Goal: Task Accomplishment & Management: Use online tool/utility

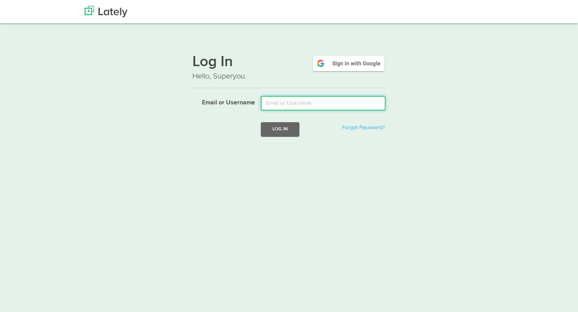
type input "[EMAIL_ADDRESS][DOMAIN_NAME]"
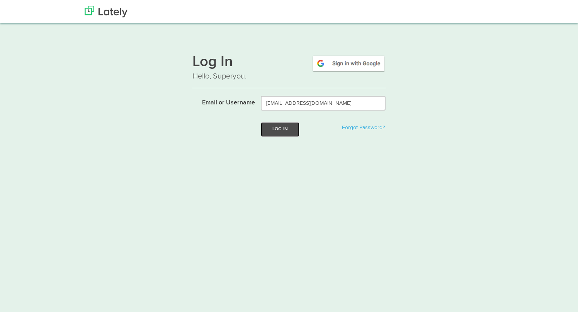
click at [283, 129] on button "Log In" at bounding box center [280, 129] width 39 height 14
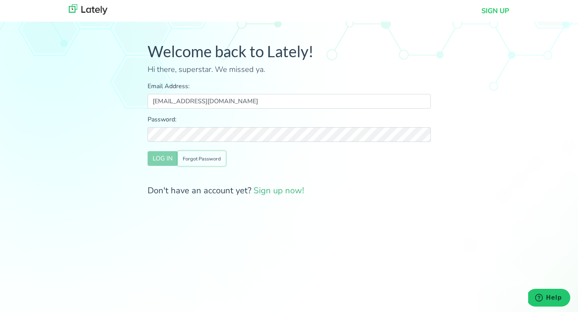
click at [211, 158] on small "Forgot Password" at bounding box center [202, 158] width 38 height 7
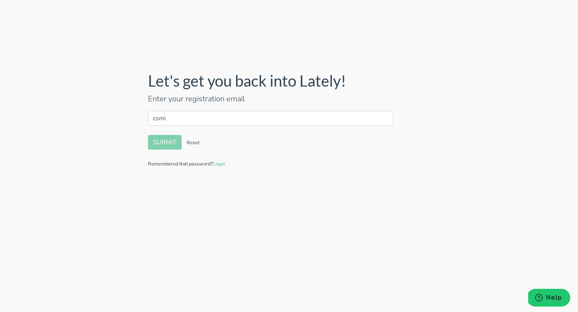
type input "[EMAIL_ADDRESS][DOMAIN_NAME]"
click at [169, 143] on button "SUBMIT" at bounding box center [165, 142] width 34 height 15
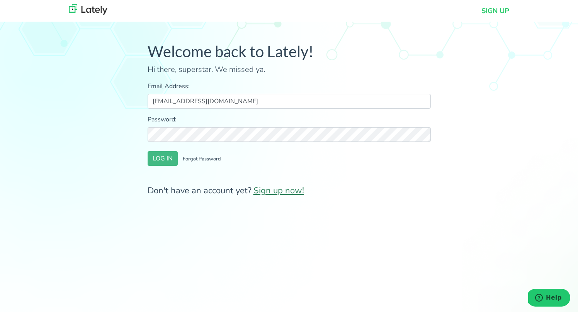
click at [281, 190] on link "Sign up now!" at bounding box center [278, 191] width 51 height 12
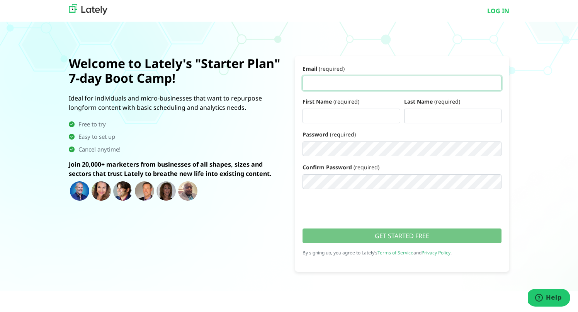
click at [343, 83] on input "Email (required)" at bounding box center [402, 83] width 199 height 15
type input "csmith@tridentmindset.com"
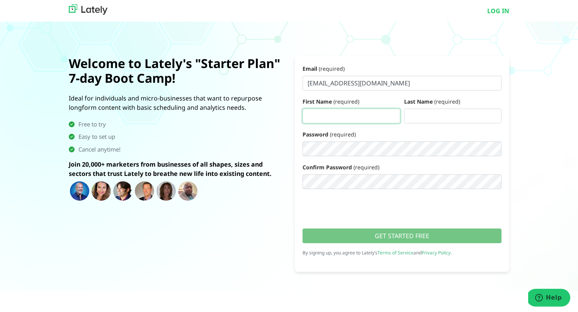
type input "Chriss"
type input "Smith"
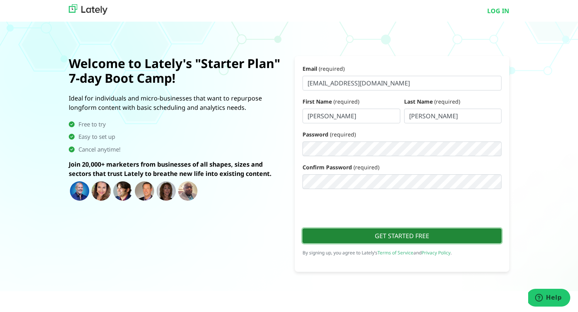
click at [404, 236] on button "GET STARTED FREE" at bounding box center [402, 235] width 199 height 15
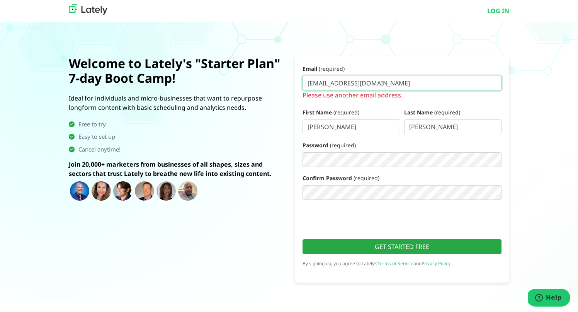
drag, startPoint x: 327, startPoint y: 83, endPoint x: 301, endPoint y: 83, distance: 26.3
click at [301, 83] on form "Email (required) csmith@tridentmindset.com Please use another email address. Fi…" at bounding box center [402, 169] width 214 height 226
type input "info@tridentmindset.com"
click at [360, 42] on div "LOG IN Welcome to Lately's "Starter Plan" 7-day Boot Camp! Ideal for individual…" at bounding box center [289, 169] width 441 height 265
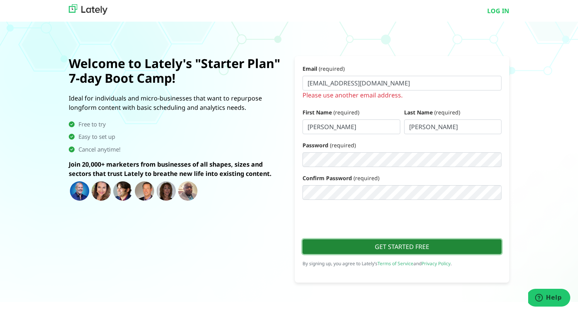
click at [413, 246] on button "GET STARTED FREE" at bounding box center [402, 246] width 199 height 15
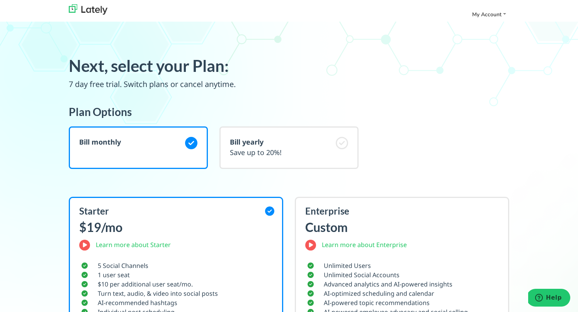
click at [86, 11] on img at bounding box center [88, 9] width 39 height 10
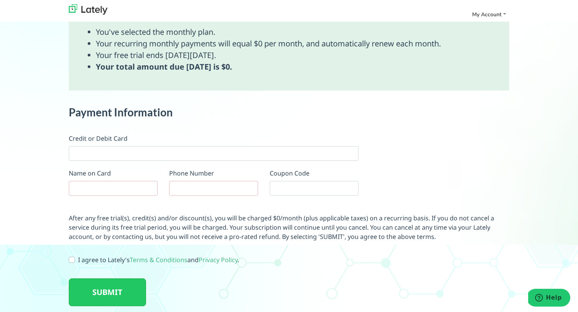
scroll to position [415, 0]
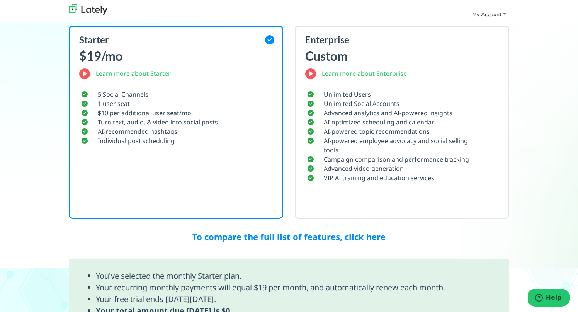
scroll to position [0, 0]
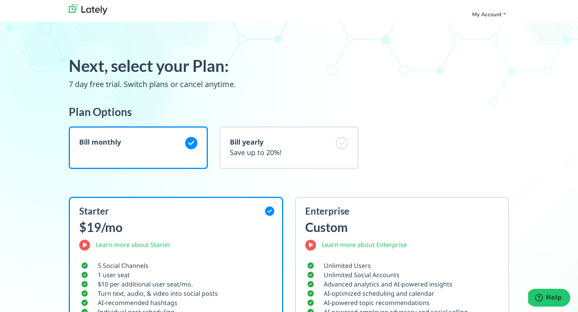
click at [94, 8] on img at bounding box center [88, 9] width 39 height 10
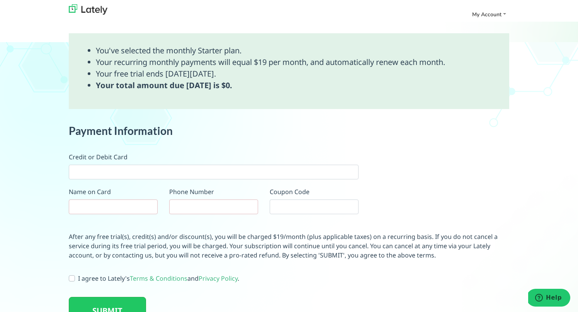
scroll to position [394, 0]
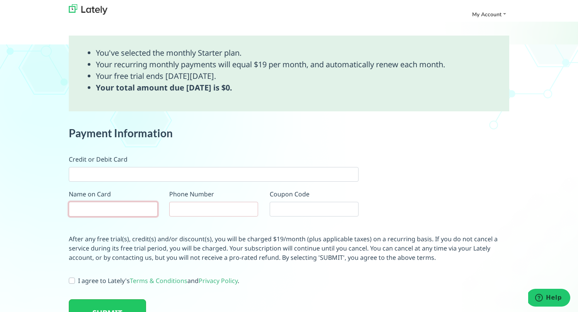
type input "chriss smith"
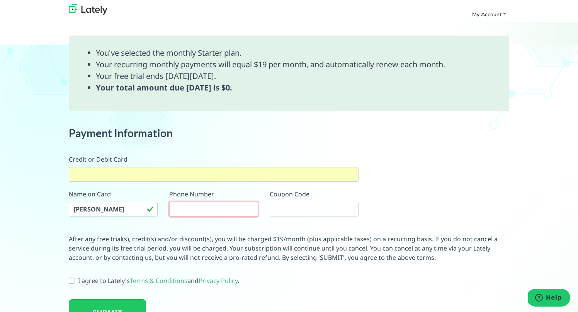
click at [193, 209] on input "tel" at bounding box center [213, 209] width 89 height 15
type input "7034008517"
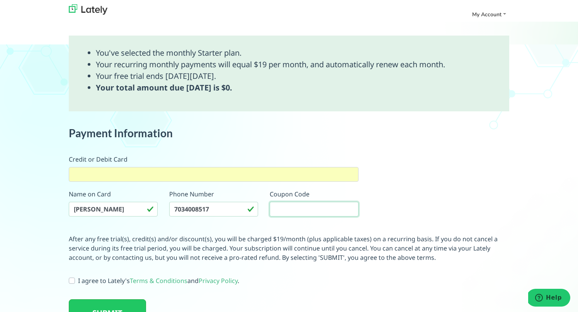
click at [293, 208] on input "text" at bounding box center [314, 209] width 89 height 15
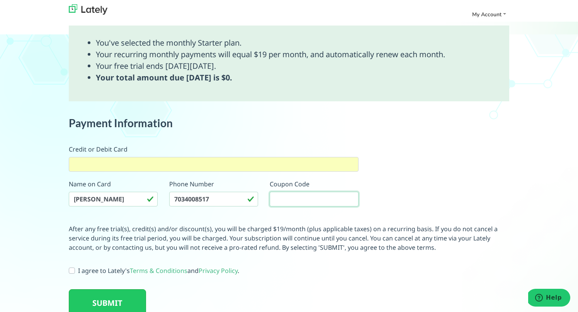
scroll to position [415, 0]
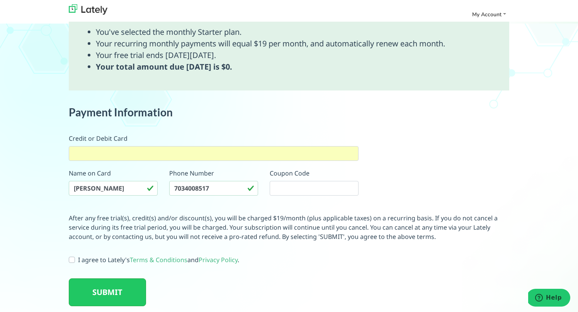
click at [78, 260] on label "I agree to Lately's Terms & Conditions and Privacy Policy ." at bounding box center [158, 259] width 161 height 9
click at [74, 260] on input "I agree to Lately's Terms & Conditions and Privacy Policy ." at bounding box center [72, 259] width 6 height 8
checkbox input "true"
click at [106, 291] on button "SUBMIT" at bounding box center [107, 292] width 77 height 28
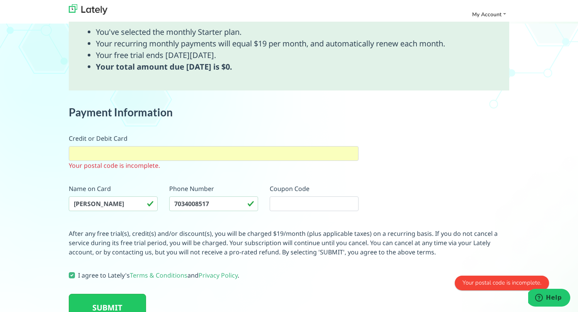
click at [334, 156] on div at bounding box center [214, 153] width 290 height 15
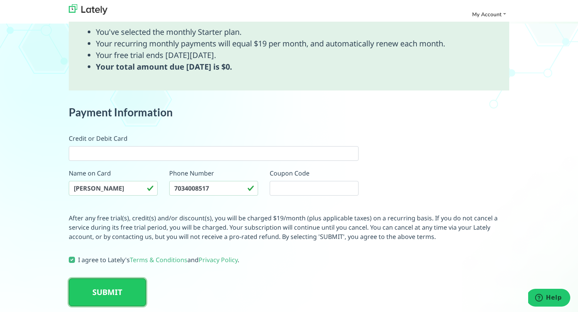
click at [109, 291] on button "SUBMIT" at bounding box center [107, 292] width 77 height 28
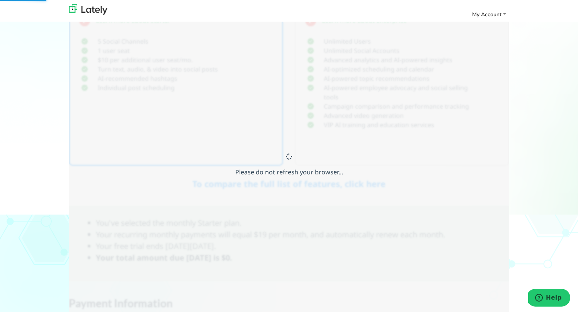
scroll to position [193, 0]
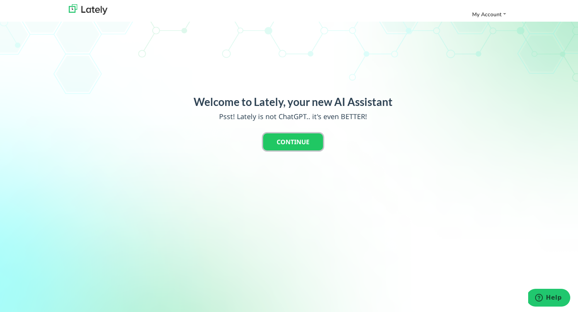
click at [296, 142] on button "CONTINUE" at bounding box center [293, 141] width 60 height 17
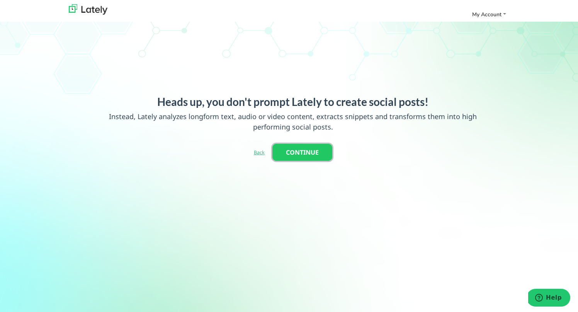
click at [300, 150] on button "CONTINUE" at bounding box center [302, 152] width 60 height 17
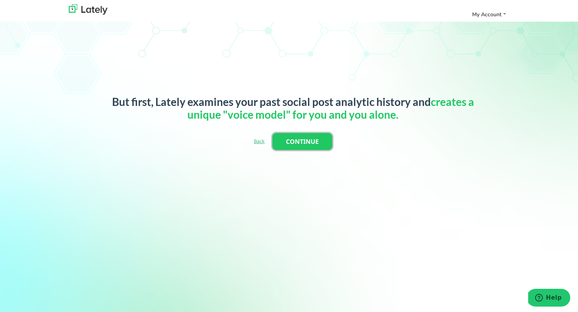
click at [305, 141] on button "CONTINUE" at bounding box center [302, 141] width 60 height 17
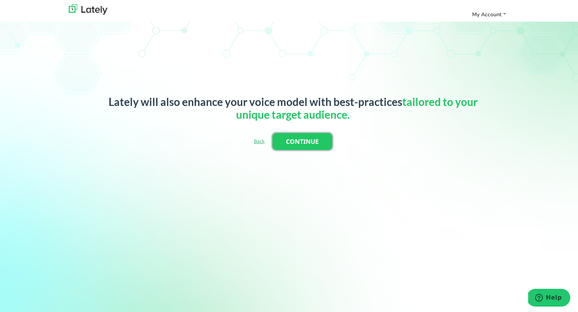
click at [305, 141] on button "CONTINUE" at bounding box center [302, 141] width 60 height 17
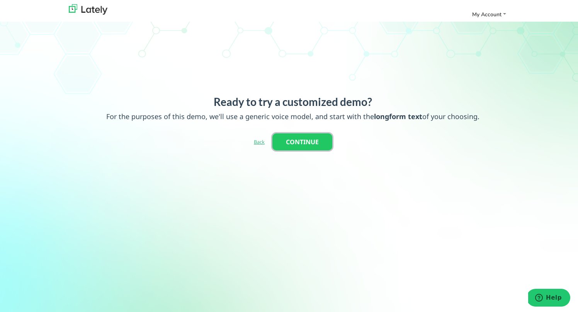
click at [305, 141] on button "CONTINUE" at bounding box center [302, 141] width 60 height 17
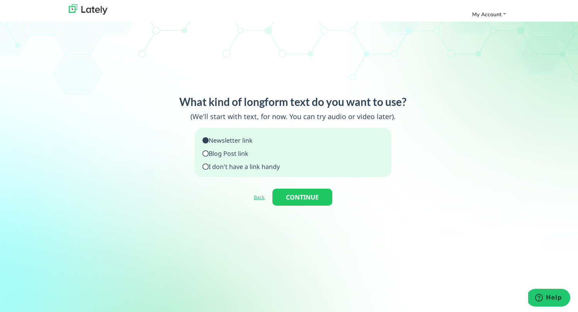
click at [274, 167] on p "I don't have a link handy" at bounding box center [240, 166] width 77 height 9
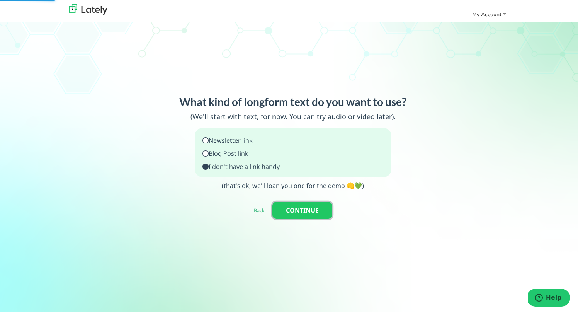
click at [303, 209] on button "CONTINUE" at bounding box center [302, 210] width 60 height 17
type input "https://www.lately.ai/blog/lately-ais-ultimate-social-media-writing-guide-7-way…"
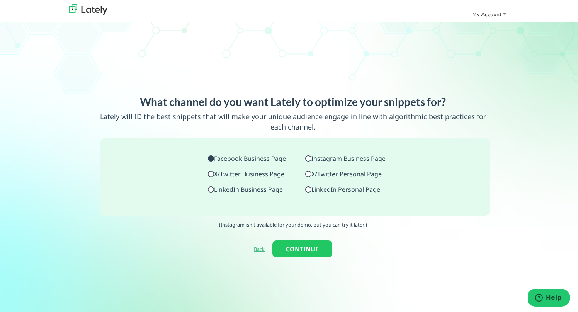
click at [308, 158] on icon at bounding box center [308, 158] width 6 height 6
click at [225, 190] on p "LinkedIn Business Page" at bounding box center [247, 189] width 78 height 9
click at [310, 158] on icon at bounding box center [308, 158] width 6 height 6
click at [306, 246] on button "CONTINUE" at bounding box center [302, 248] width 60 height 17
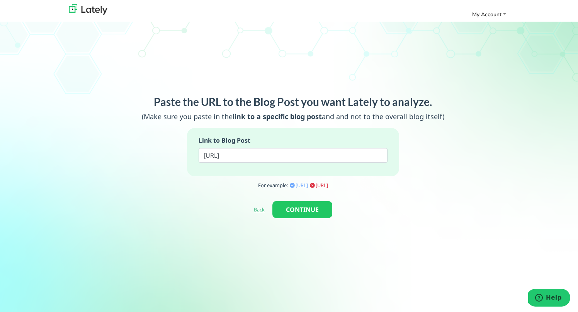
click at [257, 211] on link "Back" at bounding box center [259, 209] width 11 height 7
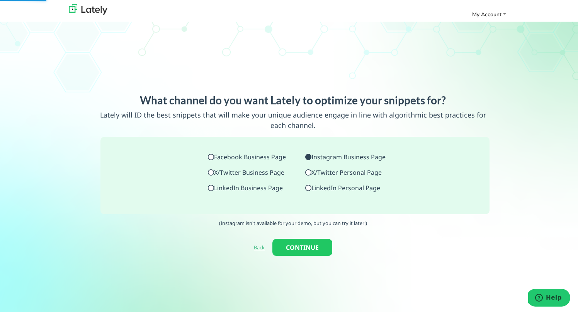
scroll to position [2, 0]
click at [211, 155] on icon at bounding box center [211, 156] width 6 height 6
click at [307, 244] on button "CONTINUE" at bounding box center [302, 246] width 60 height 17
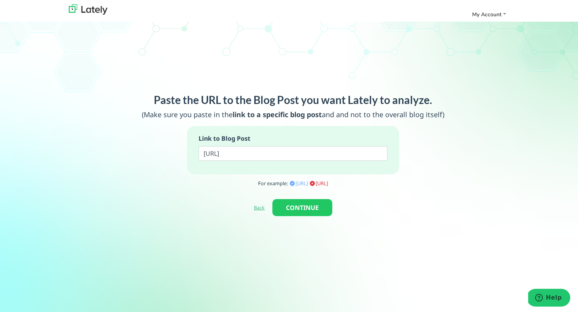
click at [258, 207] on link "Back" at bounding box center [259, 207] width 11 height 7
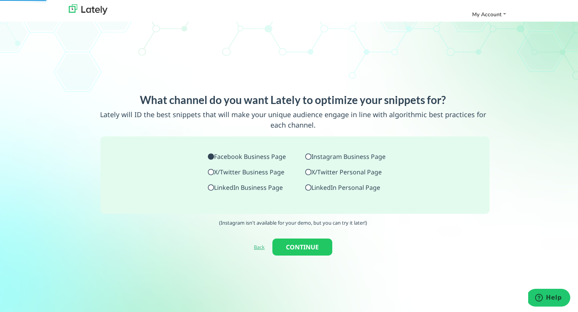
click at [210, 187] on icon at bounding box center [211, 187] width 6 height 6
click at [306, 247] on button "CONTINUE" at bounding box center [302, 246] width 60 height 17
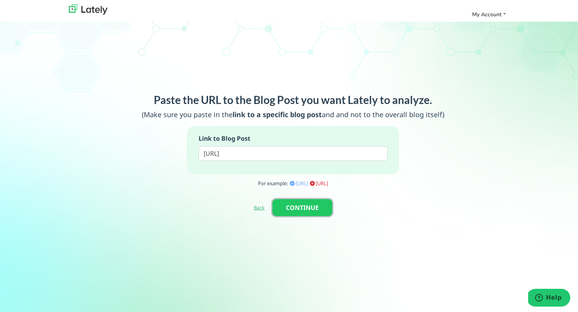
click at [307, 209] on button "CONTINUE" at bounding box center [302, 207] width 60 height 17
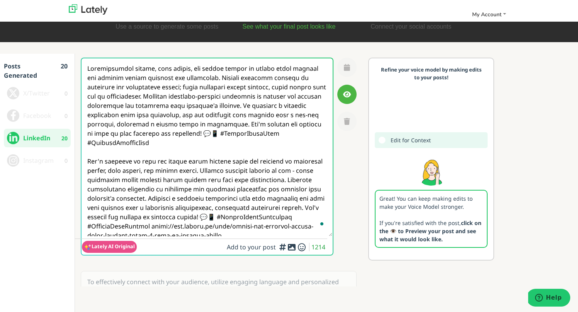
scroll to position [0, 0]
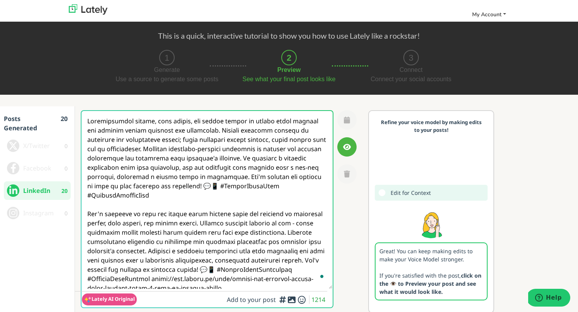
click at [503, 14] on link "My Account" at bounding box center [489, 14] width 40 height 13
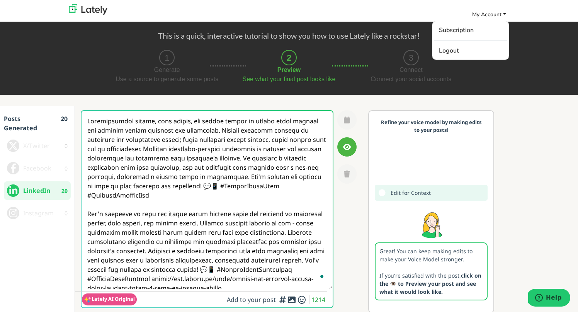
click at [503, 93] on div "This is a quick, interactive tutorial to show you how to use Lately like a rock…" at bounding box center [289, 56] width 578 height 78
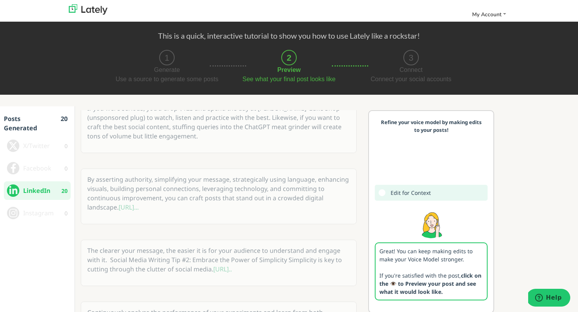
scroll to position [1292, 0]
click at [182, 199] on p "By asserting authority, simplifying your message, strategically using language,…" at bounding box center [219, 193] width 275 height 49
click at [186, 194] on p "By asserting authority, simplifying your message, strategically using language,…" at bounding box center [219, 193] width 275 height 49
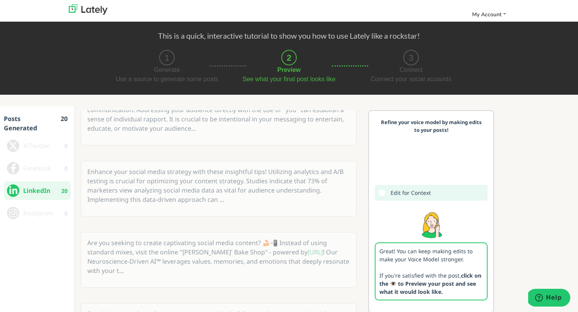
scroll to position [0, 0]
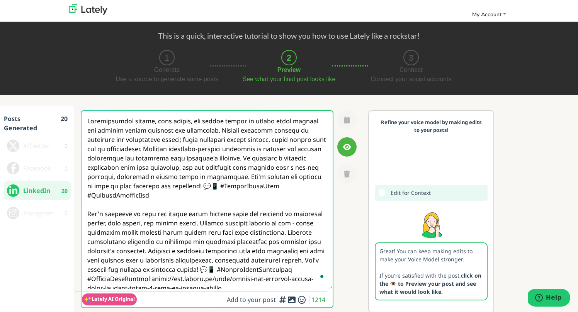
click at [205, 212] on textarea "To enrich screen reader interactions, please activate Accessibility in Grammarl…" at bounding box center [207, 200] width 251 height 178
click at [343, 150] on icon "button" at bounding box center [347, 147] width 9 height 8
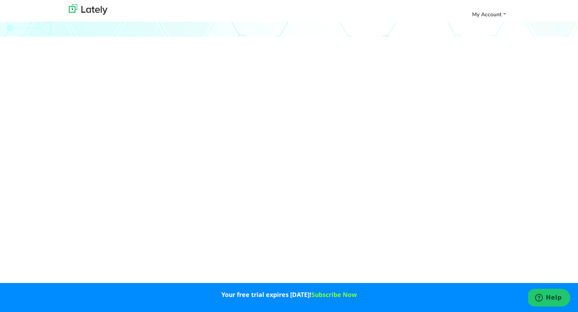
click at [92, 10] on img at bounding box center [88, 9] width 39 height 10
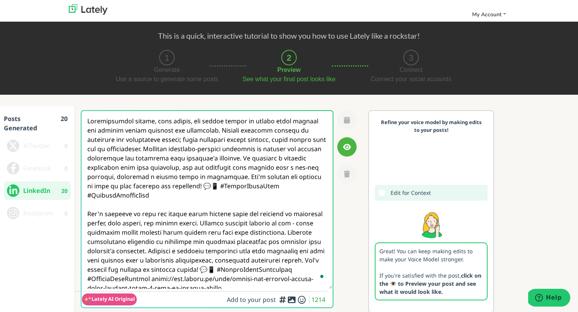
click at [379, 201] on p "Edit for Context" at bounding box center [431, 193] width 113 height 16
click at [381, 193] on icon at bounding box center [382, 193] width 7 height 0
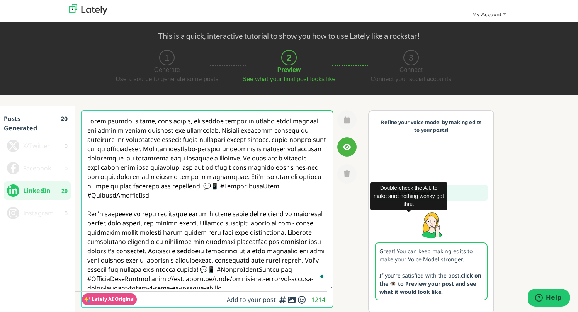
click at [418, 211] on div "Double-check the A.I. to make sure nothing wonky got thru." at bounding box center [408, 196] width 77 height 32
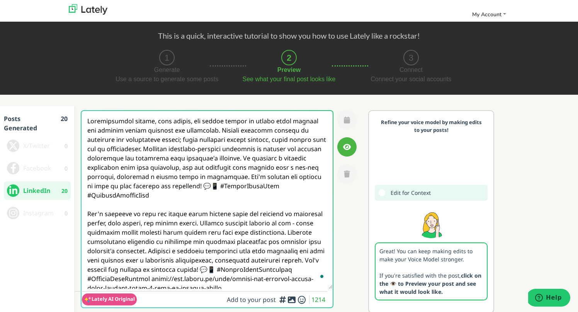
click at [86, 13] on img at bounding box center [88, 9] width 39 height 10
click at [92, 11] on img at bounding box center [88, 9] width 39 height 10
click at [346, 148] on icon "button" at bounding box center [347, 146] width 8 height 7
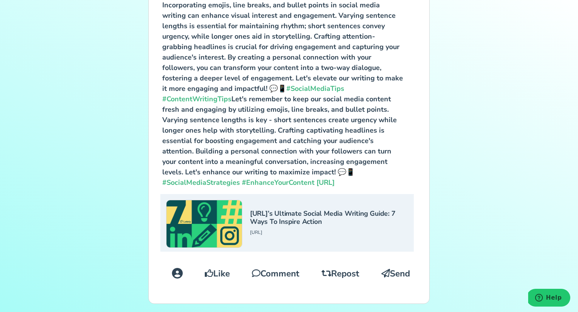
scroll to position [134, 0]
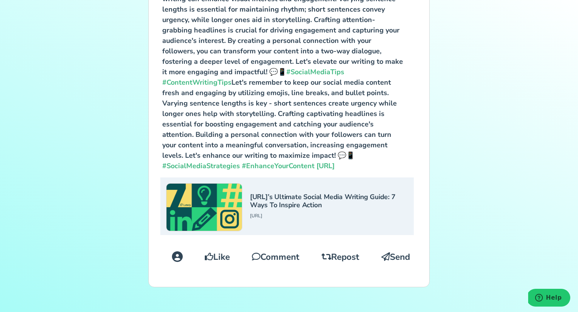
click at [264, 257] on span "Comment" at bounding box center [276, 256] width 48 height 13
click at [292, 195] on h5 "Lately.AI’s Ultimate Social Media Writing Guide: 7 Ways To Inspire Action" at bounding box center [328, 201] width 156 height 16
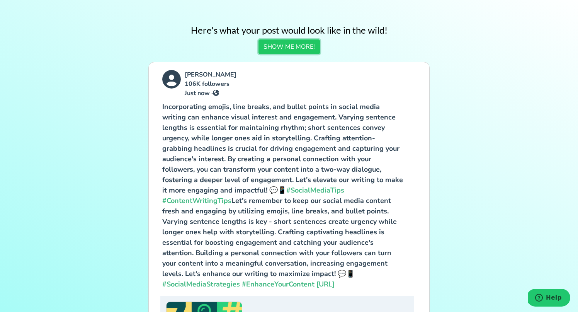
click at [301, 47] on button "SHOW ME MORE!" at bounding box center [289, 46] width 61 height 15
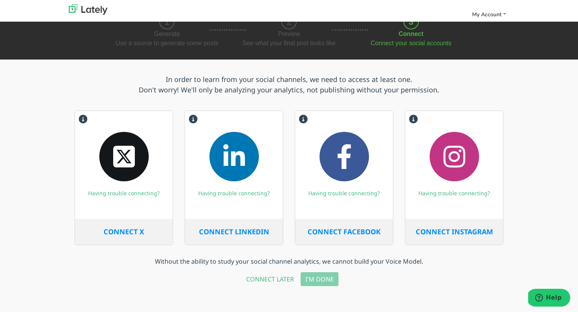
scroll to position [37, 0]
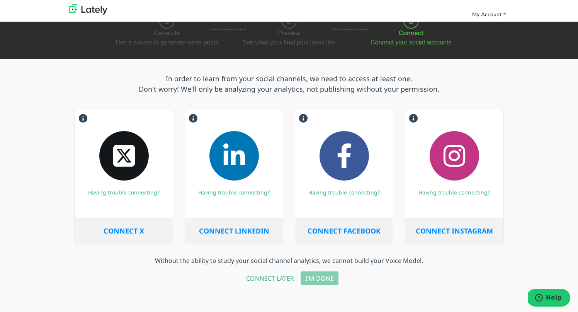
click at [354, 230] on span "CONNECT FACEBOOK" at bounding box center [344, 230] width 73 height 9
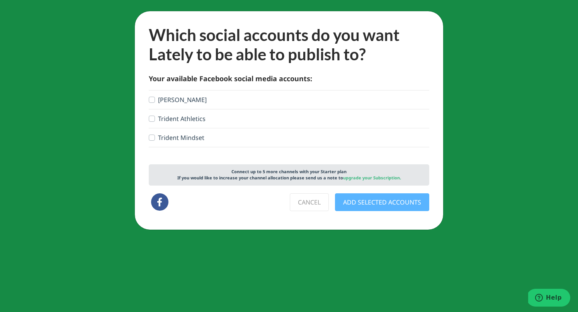
click at [158, 99] on label "[PERSON_NAME]" at bounding box center [182, 99] width 49 height 9
click at [153, 99] on input "[PERSON_NAME]" at bounding box center [152, 99] width 6 height 8
checkbox input "true"
click at [158, 117] on label "Trident Athletics" at bounding box center [182, 118] width 48 height 9
click at [153, 117] on input "Trident Athletics" at bounding box center [152, 118] width 6 height 8
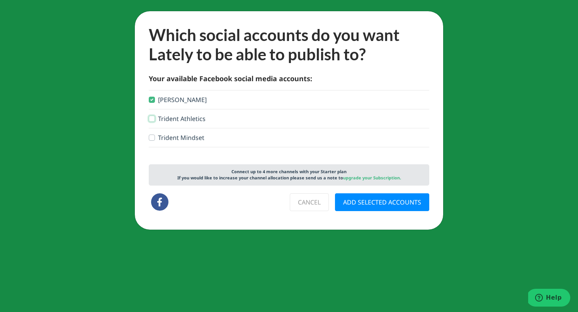
checkbox input "true"
click at [158, 137] on label "Trident Mindset" at bounding box center [181, 137] width 46 height 9
click at [152, 137] on input "Trident Mindset" at bounding box center [152, 137] width 6 height 8
checkbox input "true"
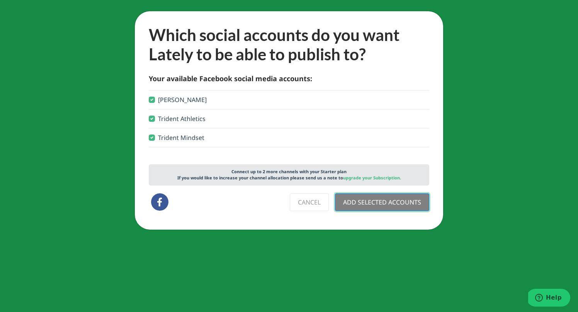
click at [396, 202] on button "ADD SELECTED ACCOUNTS" at bounding box center [382, 202] width 94 height 18
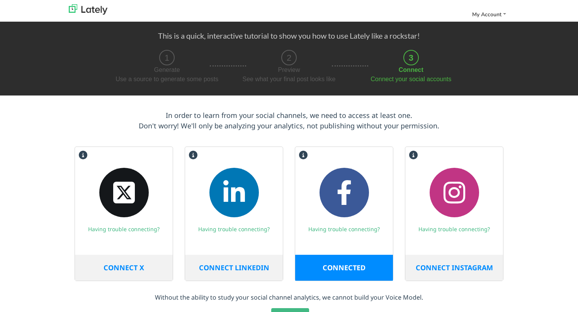
click at [463, 266] on span "CONNECT INSTAGRAM" at bounding box center [454, 267] width 77 height 9
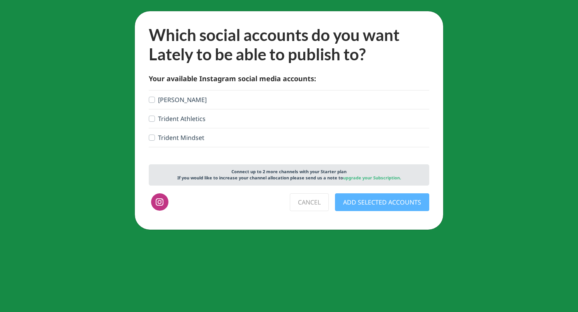
click at [180, 100] on label "[PERSON_NAME]" at bounding box center [182, 99] width 49 height 9
click at [155, 100] on input "[PERSON_NAME]" at bounding box center [152, 99] width 6 height 8
checkbox input "true"
click at [173, 120] on label "Trident Athletics" at bounding box center [182, 118] width 48 height 9
click at [155, 120] on input "Trident Athletics" at bounding box center [152, 118] width 6 height 8
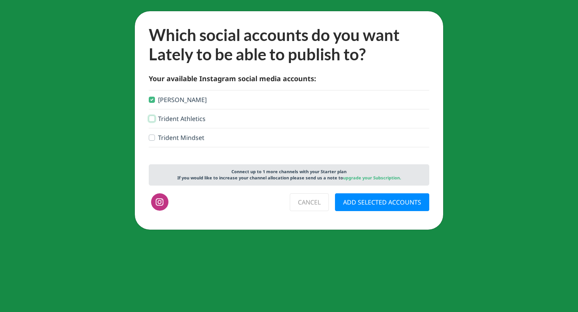
checkbox input "true"
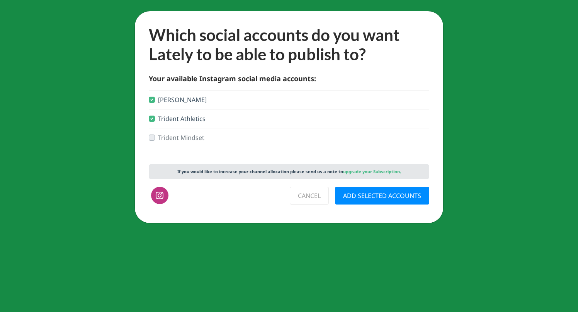
click at [173, 137] on label "Trident Mindset" at bounding box center [181, 137] width 46 height 9
click at [164, 100] on label "[PERSON_NAME]" at bounding box center [182, 99] width 49 height 9
click at [155, 100] on input "[PERSON_NAME]" at bounding box center [152, 99] width 6 height 8
checkbox input "false"
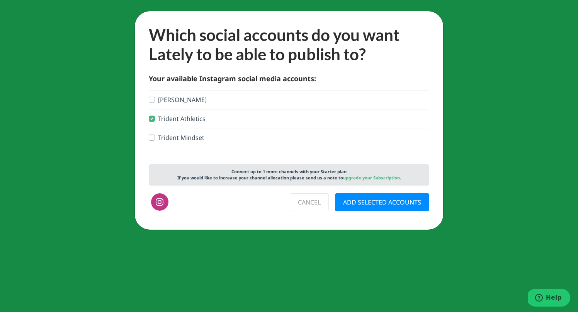
click at [159, 138] on label "Trident Mindset" at bounding box center [181, 137] width 46 height 9
click at [155, 138] on input "Trident Mindset" at bounding box center [152, 137] width 6 height 8
checkbox input "true"
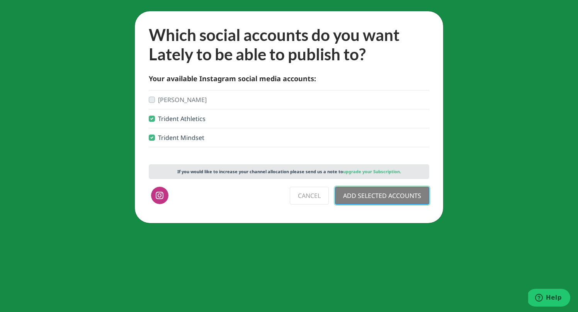
click at [368, 197] on button "ADD SELECTED ACCOUNTS" at bounding box center [382, 196] width 94 height 18
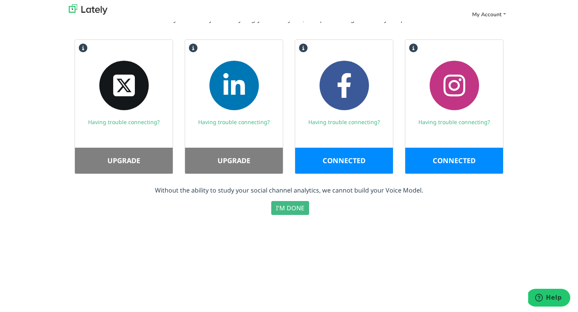
scroll to position [109, 0]
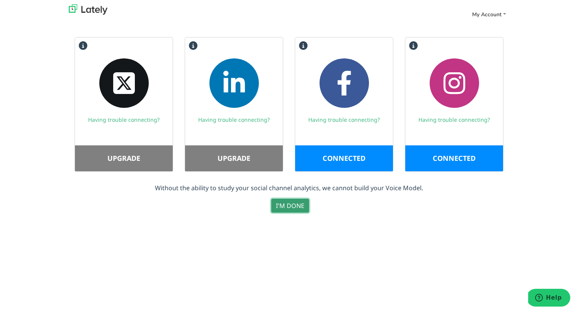
click at [296, 204] on button "I'M DONE" at bounding box center [290, 206] width 38 height 14
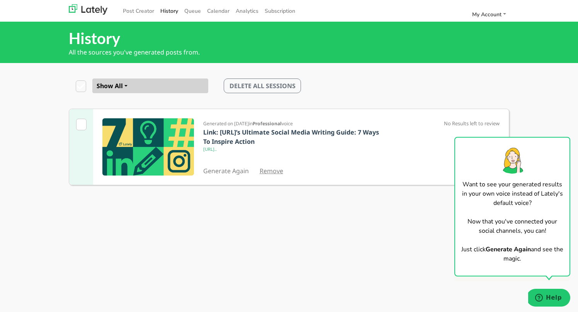
click at [271, 169] on link "Remove" at bounding box center [272, 171] width 24 height 9
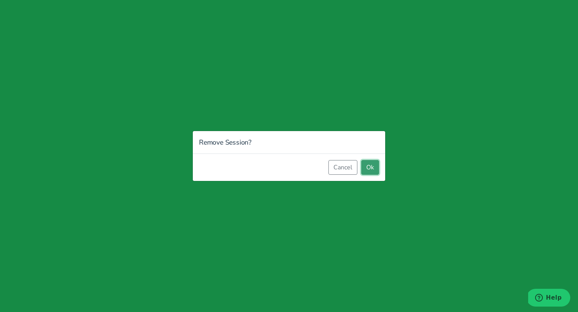
click at [372, 166] on button "Ok" at bounding box center [370, 167] width 18 height 15
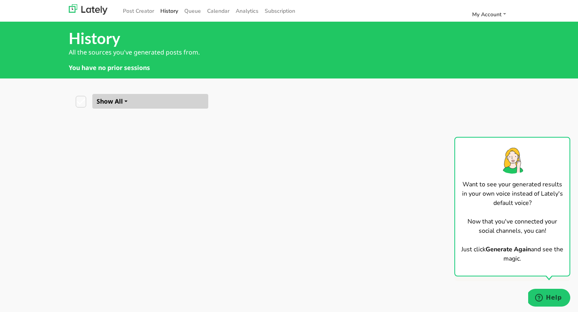
click at [122, 103] on button "Show All" at bounding box center [150, 101] width 116 height 15
click at [197, 69] on p "You have no prior sessions" at bounding box center [289, 67] width 441 height 9
click at [131, 9] on link "Post Creator" at bounding box center [138, 11] width 37 height 13
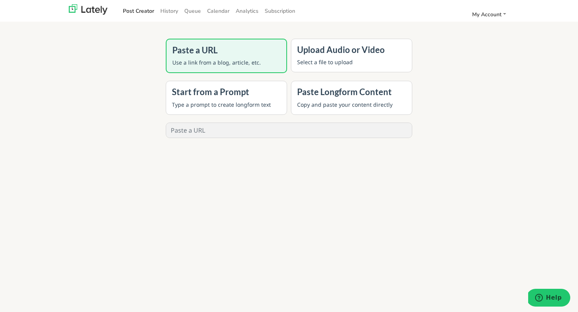
click at [330, 95] on h4 "Paste Longform Content" at bounding box center [351, 92] width 109 height 10
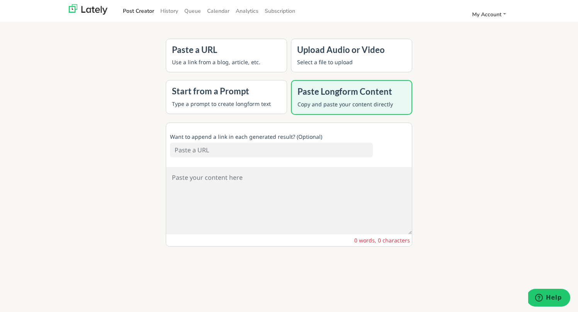
click at [255, 147] on input at bounding box center [271, 150] width 203 height 15
paste input "[URL][DOMAIN_NAME]"
type input "[URL][DOMAIN_NAME]"
click at [327, 187] on textarea at bounding box center [289, 200] width 246 height 67
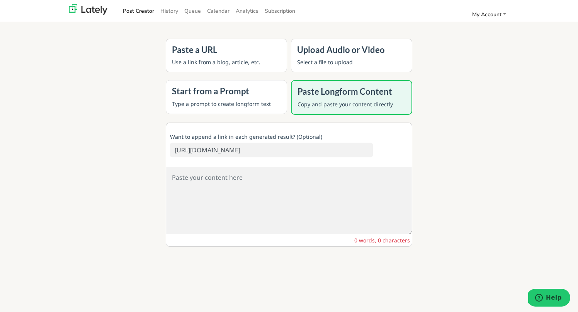
scroll to position [0, 0]
click at [226, 183] on textarea "To enrich screen reader interactions, please activate Accessibility in Grammarl…" at bounding box center [289, 200] width 246 height 67
paste textarea "LOREMI 19 | DOLORSITAMETC.ADI ELIT & SEDDOE TEMPORIN UTLABOREET DOLOREM Aliqu e…"
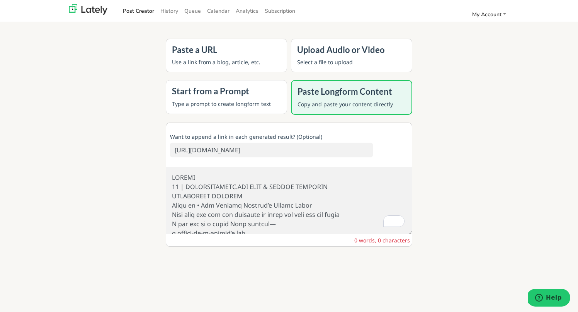
scroll to position [874, 0]
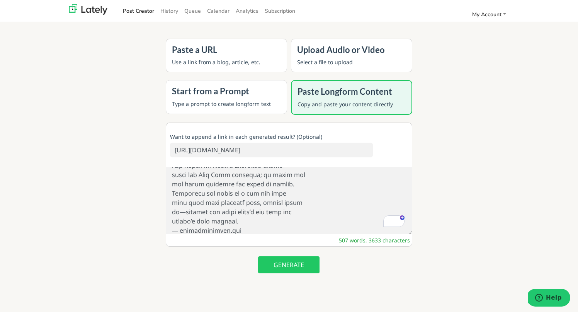
type textarea "LOREMI 19 | DOLORSITAMETC.ADI ELIT & SEDDOE TEMPORIN UTLABOREET DOLOREM Aliqu e…"
click at [226, 150] on input "[URL][DOMAIN_NAME]" at bounding box center [271, 150] width 203 height 15
click at [290, 265] on button "GENERATE" at bounding box center [288, 264] width 61 height 17
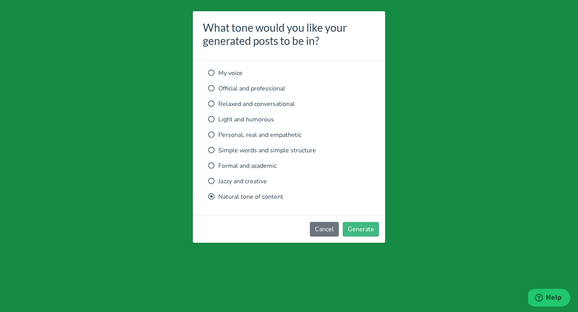
click at [213, 71] on icon at bounding box center [211, 73] width 6 height 6
click at [224, 89] on p "Official and professional" at bounding box center [289, 88] width 162 height 9
click at [210, 71] on icon at bounding box center [211, 73] width 6 height 6
click at [361, 228] on button "Generate" at bounding box center [361, 229] width 36 height 15
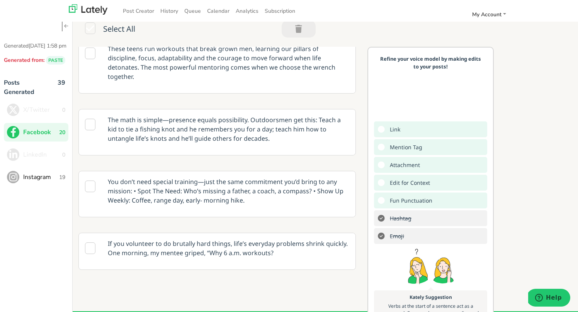
scroll to position [11, 0]
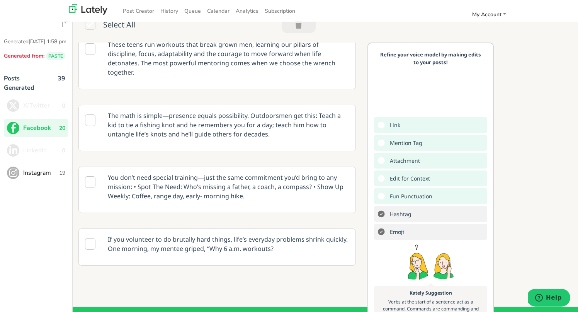
click at [30, 177] on span "Instagram" at bounding box center [41, 172] width 36 height 9
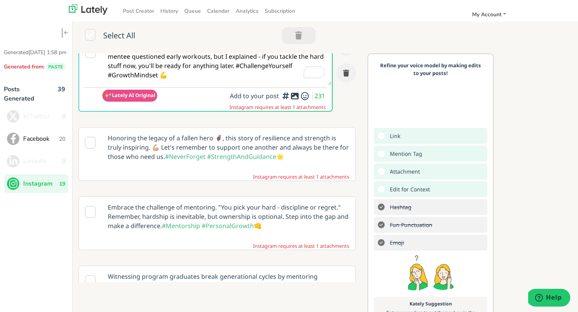
scroll to position [0, 0]
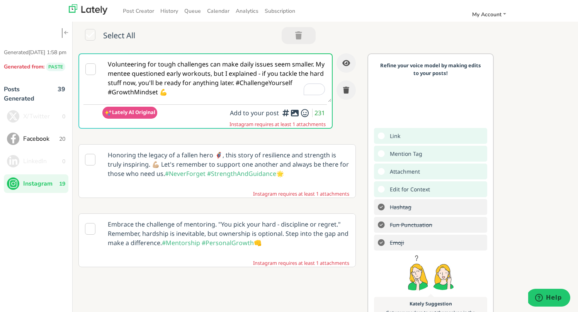
click at [37, 143] on span "Facebook" at bounding box center [41, 138] width 36 height 9
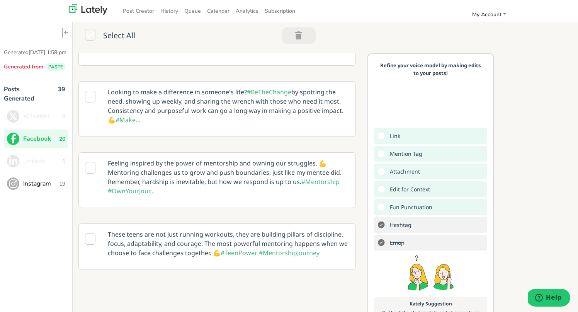
scroll to position [189, 0]
click at [64, 33] on icon at bounding box center [66, 33] width 4 height 5
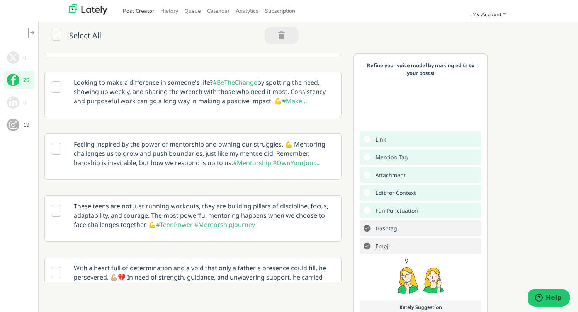
click at [137, 10] on link "Post Creator" at bounding box center [138, 11] width 37 height 13
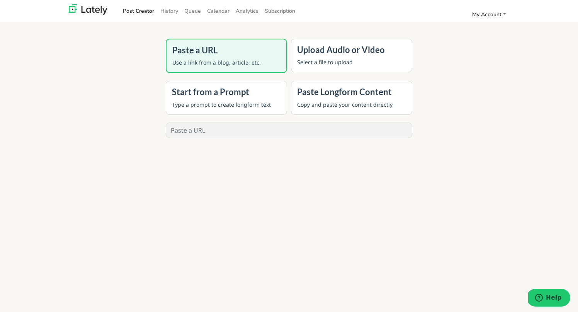
click at [262, 131] on input "text" at bounding box center [289, 130] width 246 height 15
paste input "[URL][DOMAIN_NAME]"
type input "[URL][DOMAIN_NAME]"
click at [296, 155] on button "GENERATE" at bounding box center [288, 156] width 61 height 17
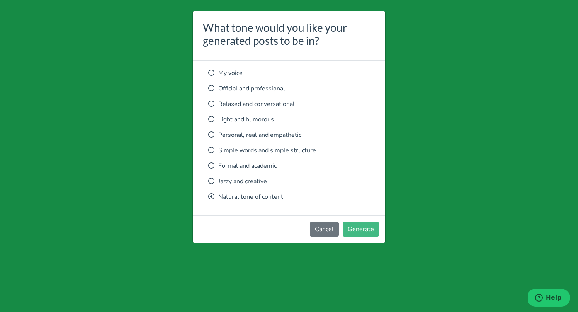
click at [211, 71] on icon at bounding box center [211, 73] width 6 height 6
click at [369, 228] on button "Generate" at bounding box center [361, 229] width 36 height 15
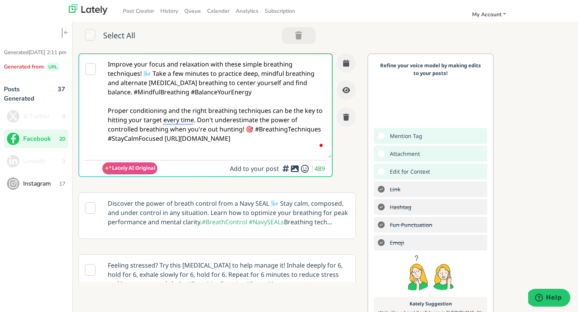
click at [93, 68] on icon at bounding box center [90, 69] width 10 height 12
click at [209, 130] on textarea "Improve your focus and relaxation with these simple breathing techniques! 🌬️ Ta…" at bounding box center [216, 106] width 229 height 104
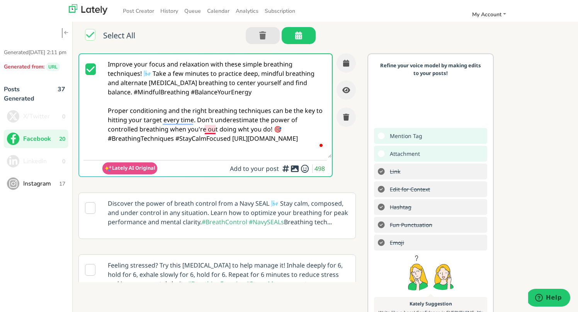
click at [213, 131] on textarea "Improve your focus and relaxation with these simple breathing techniques! 🌬️ Ta…" at bounding box center [216, 106] width 229 height 104
type textarea "Improve your focus and relaxation with these simple breathing techniques! 🌬️ Ta…"
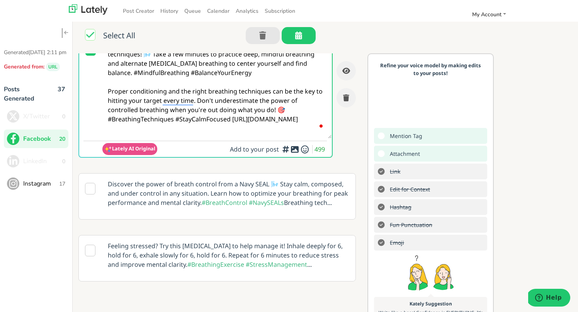
scroll to position [22, 0]
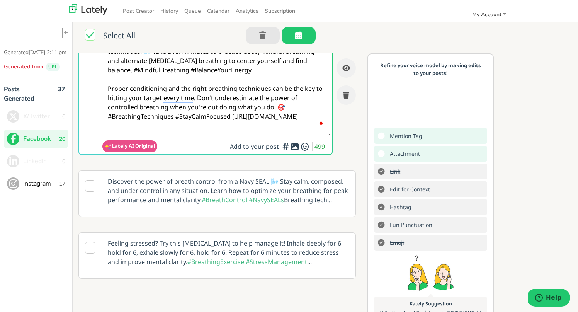
click at [90, 186] on icon at bounding box center [90, 186] width 10 height 12
click at [43, 188] on span "Instagram" at bounding box center [41, 183] width 36 height 9
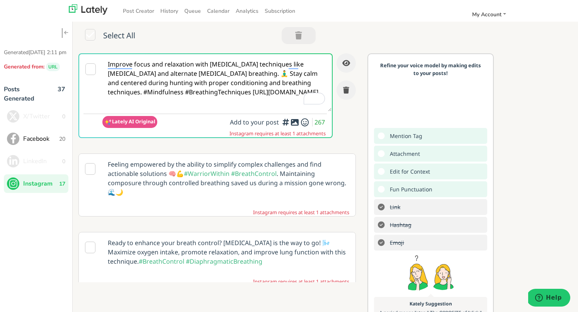
click at [85, 170] on icon at bounding box center [90, 169] width 10 height 12
click at [95, 166] on div at bounding box center [90, 185] width 23 height 62
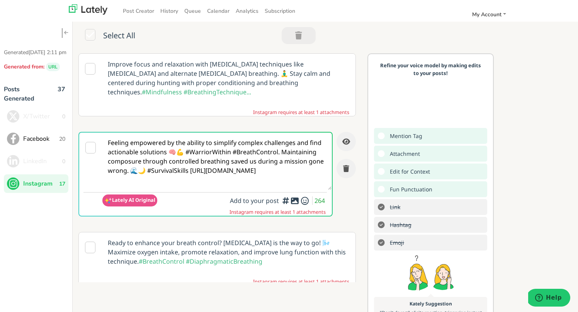
scroll to position [0, 0]
click at [92, 149] on icon at bounding box center [90, 148] width 10 height 12
click at [271, 168] on textarea "Feeling empowered by the ability to simplify complex challenges and find action…" at bounding box center [216, 161] width 229 height 57
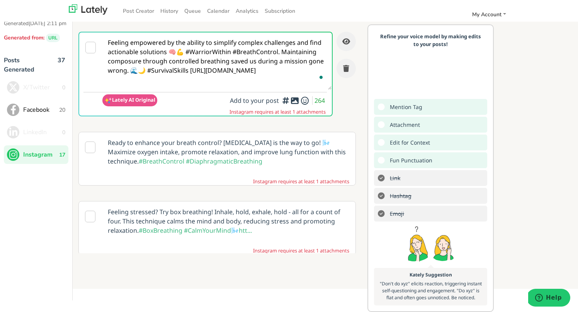
scroll to position [54, 0]
click at [89, 211] on icon at bounding box center [90, 217] width 10 height 12
click at [116, 201] on p "Feeling stressed? Try box breathing! Inhale, hold, exhale, hold - all for a cou…" at bounding box center [228, 220] width 253 height 39
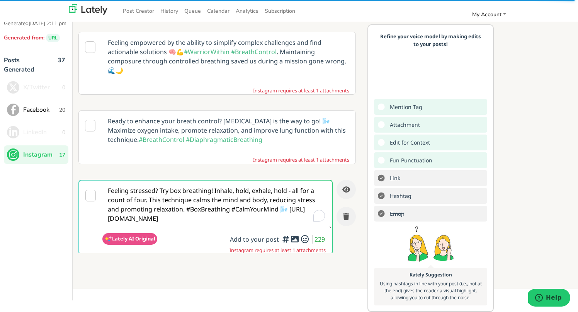
click at [92, 190] on icon at bounding box center [90, 196] width 10 height 12
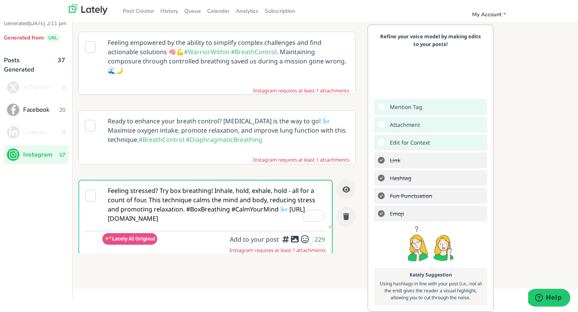
click at [92, 190] on icon at bounding box center [90, 196] width 10 height 12
click at [346, 186] on icon "button" at bounding box center [346, 189] width 8 height 7
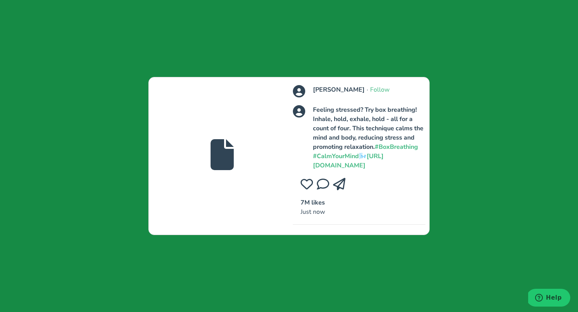
click at [252, 23] on div "[PERSON_NAME] · Follow Feeling stressed? Try box breathing! Inhale, hold, exhal…" at bounding box center [289, 156] width 578 height 312
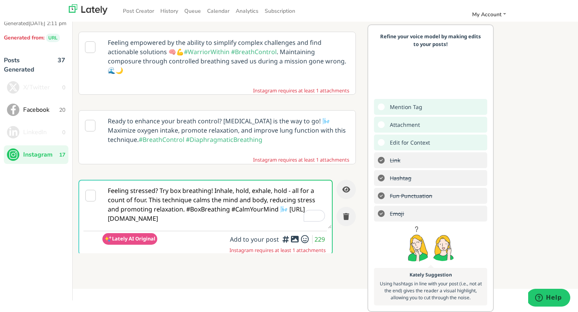
click at [92, 190] on icon at bounding box center [90, 196] width 10 height 12
click at [294, 239] on icon at bounding box center [294, 239] width 9 height 0
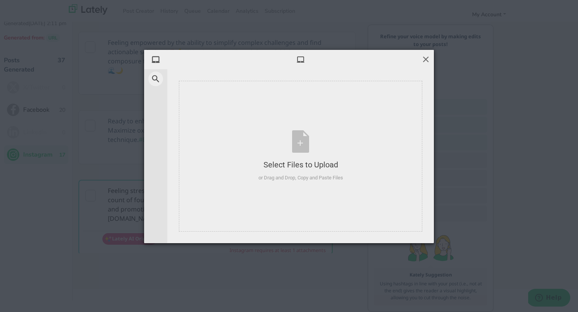
click at [426, 58] on span at bounding box center [426, 59] width 9 height 9
